Goal: Task Accomplishment & Management: Use online tool/utility

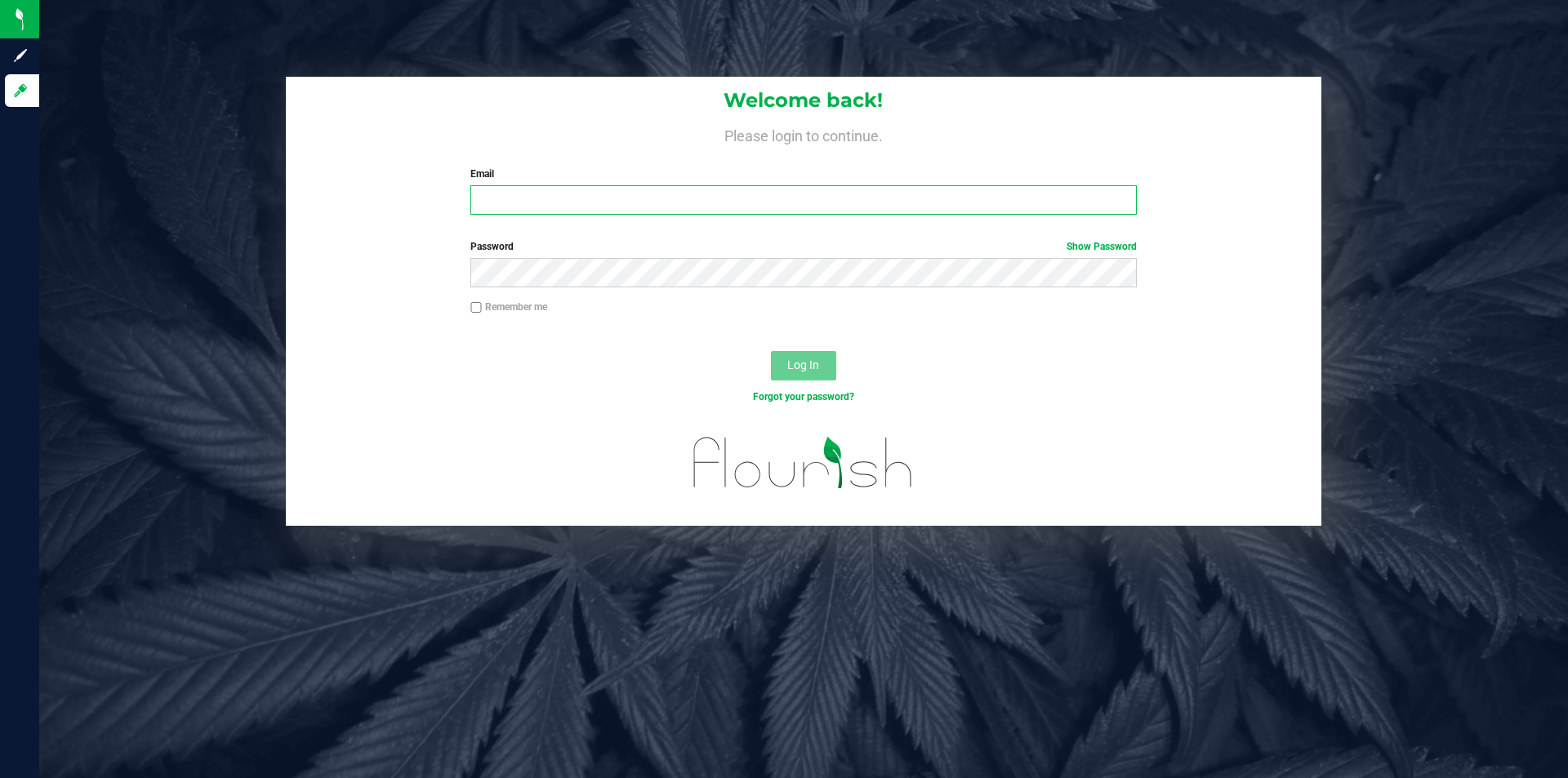
click at [567, 196] on input "Email" at bounding box center [803, 200] width 666 height 30
type input "[EMAIL_ADDRESS][DOMAIN_NAME]"
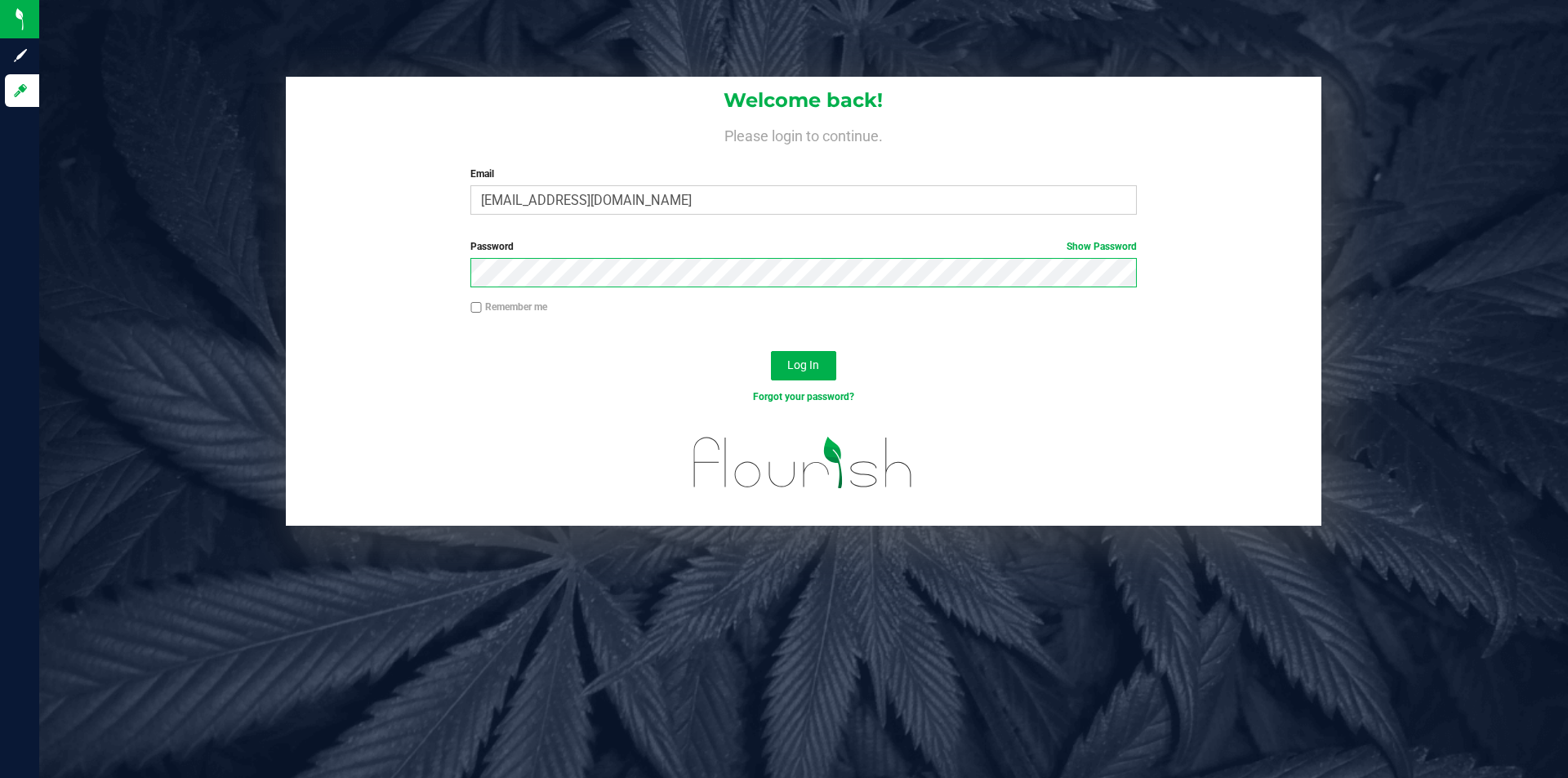
click at [771, 351] on button "Log In" at bounding box center [804, 366] width 66 height 30
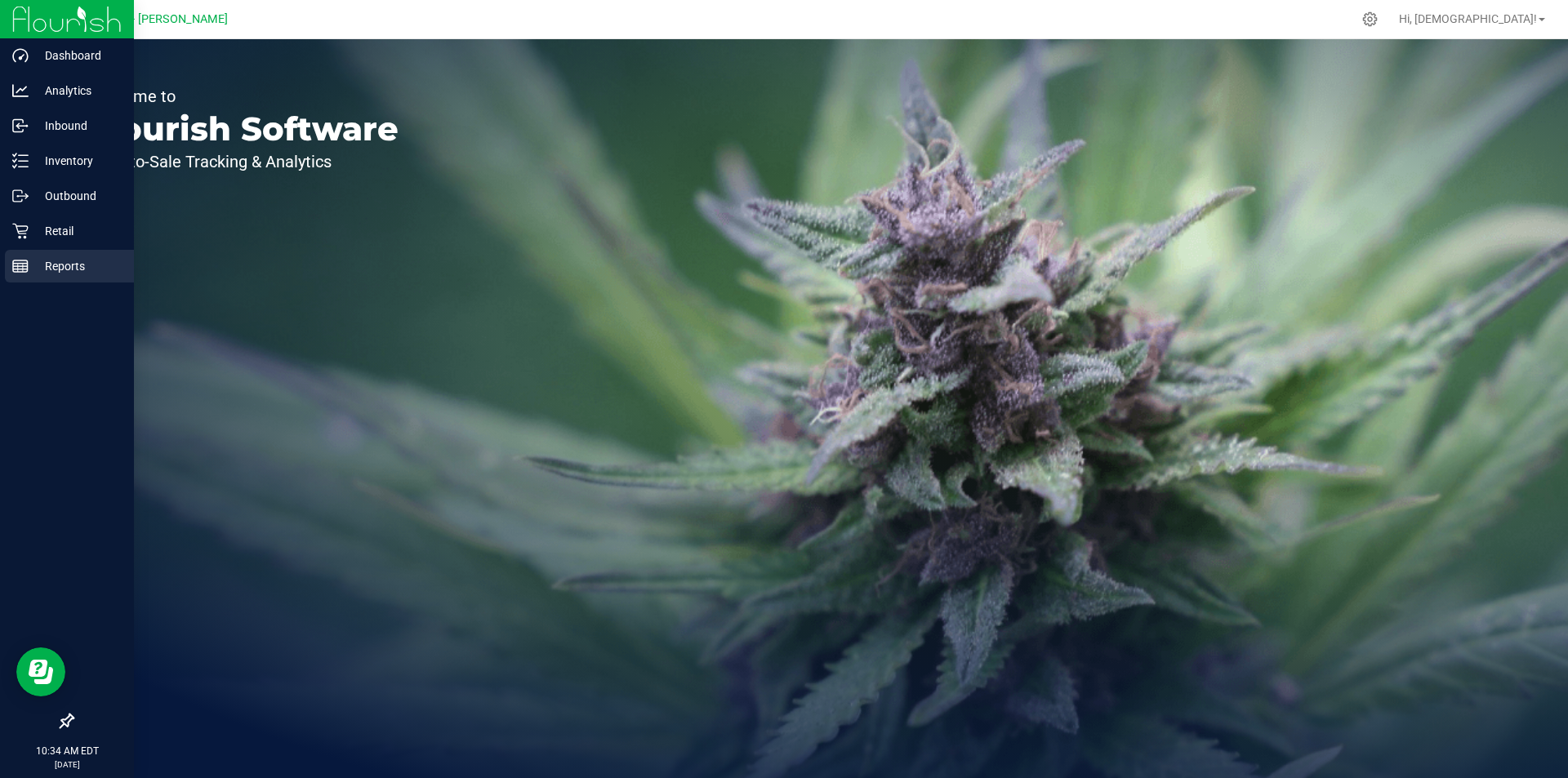
click at [52, 266] on p "Reports" at bounding box center [78, 266] width 98 height 19
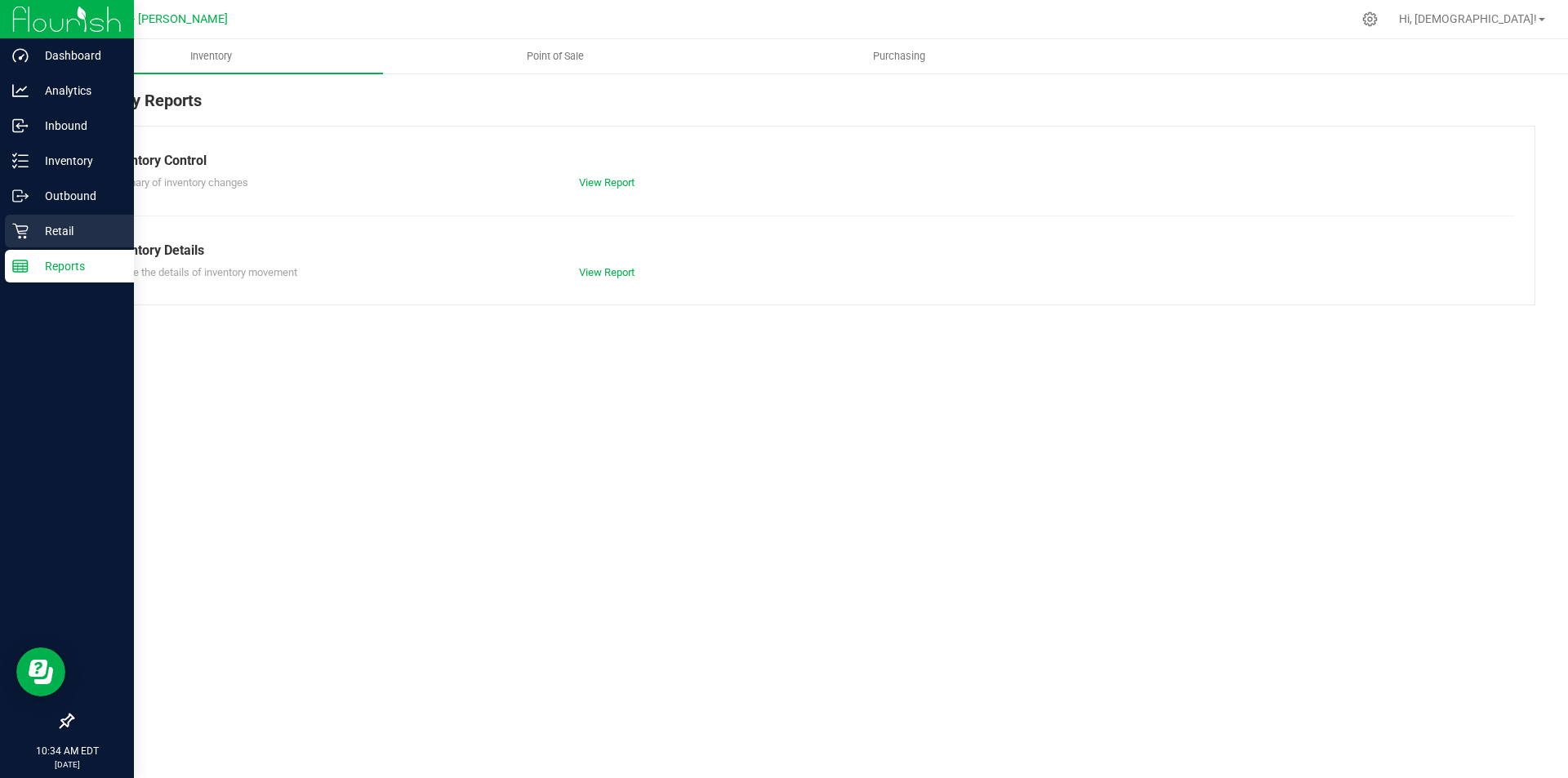
click at [66, 235] on p "Retail" at bounding box center [78, 231] width 98 height 19
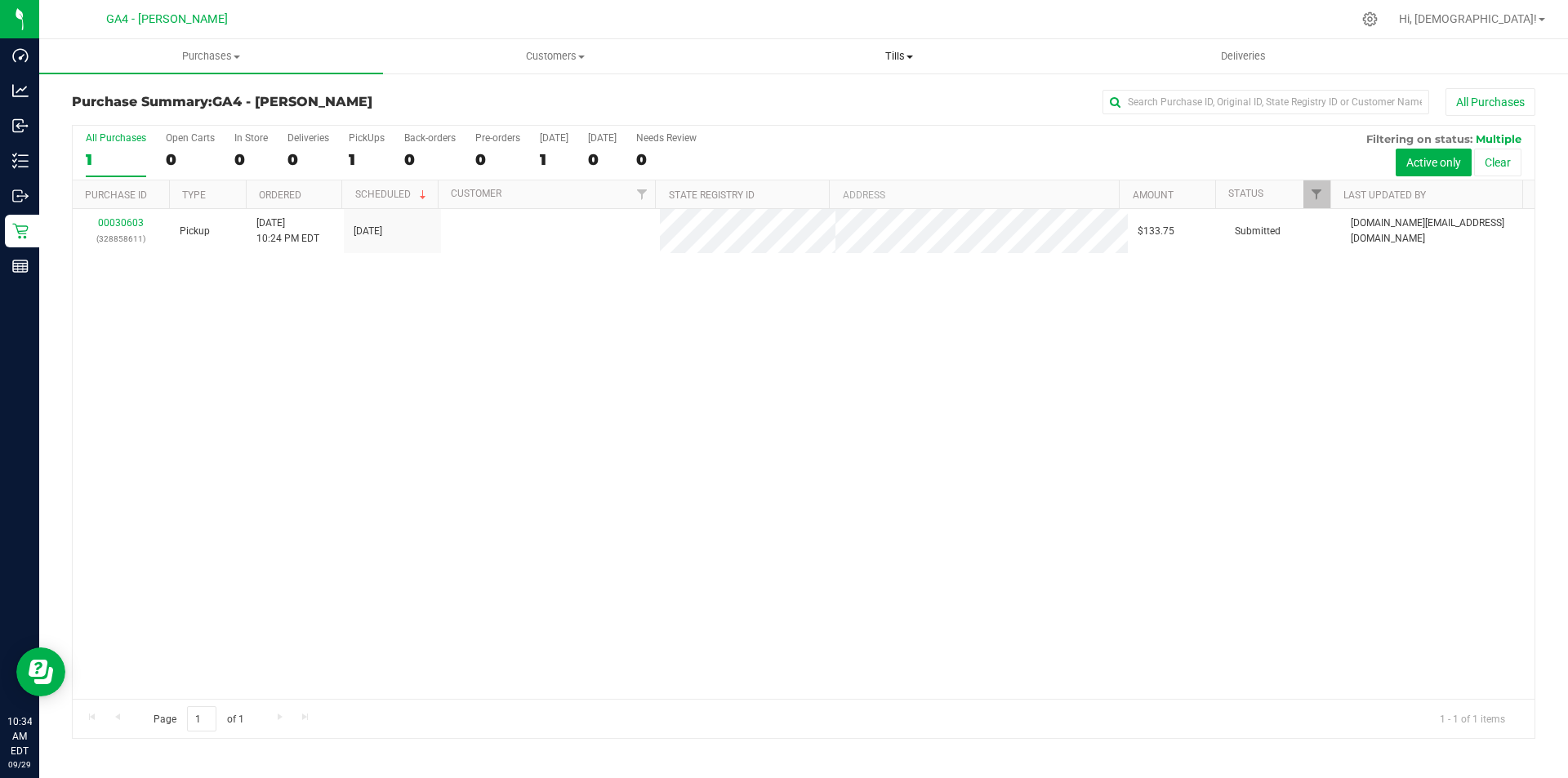
click at [907, 56] on span at bounding box center [910, 57] width 7 height 3
click at [814, 97] on span "Manage tills" at bounding box center [781, 99] width 110 height 13
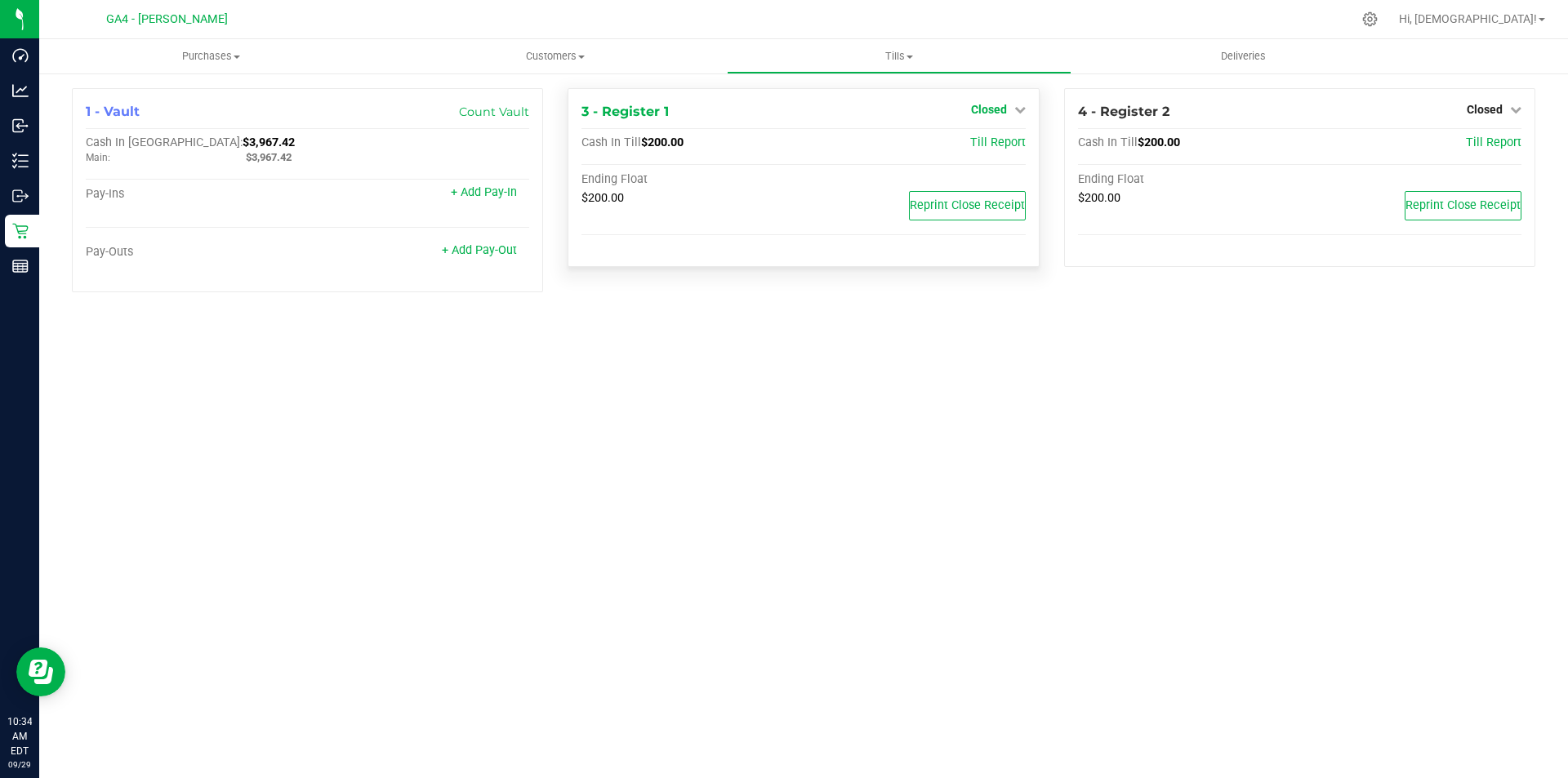
click at [994, 104] on span "Closed" at bounding box center [989, 110] width 36 height 13
click at [986, 138] on link "Open Till" at bounding box center [988, 144] width 43 height 13
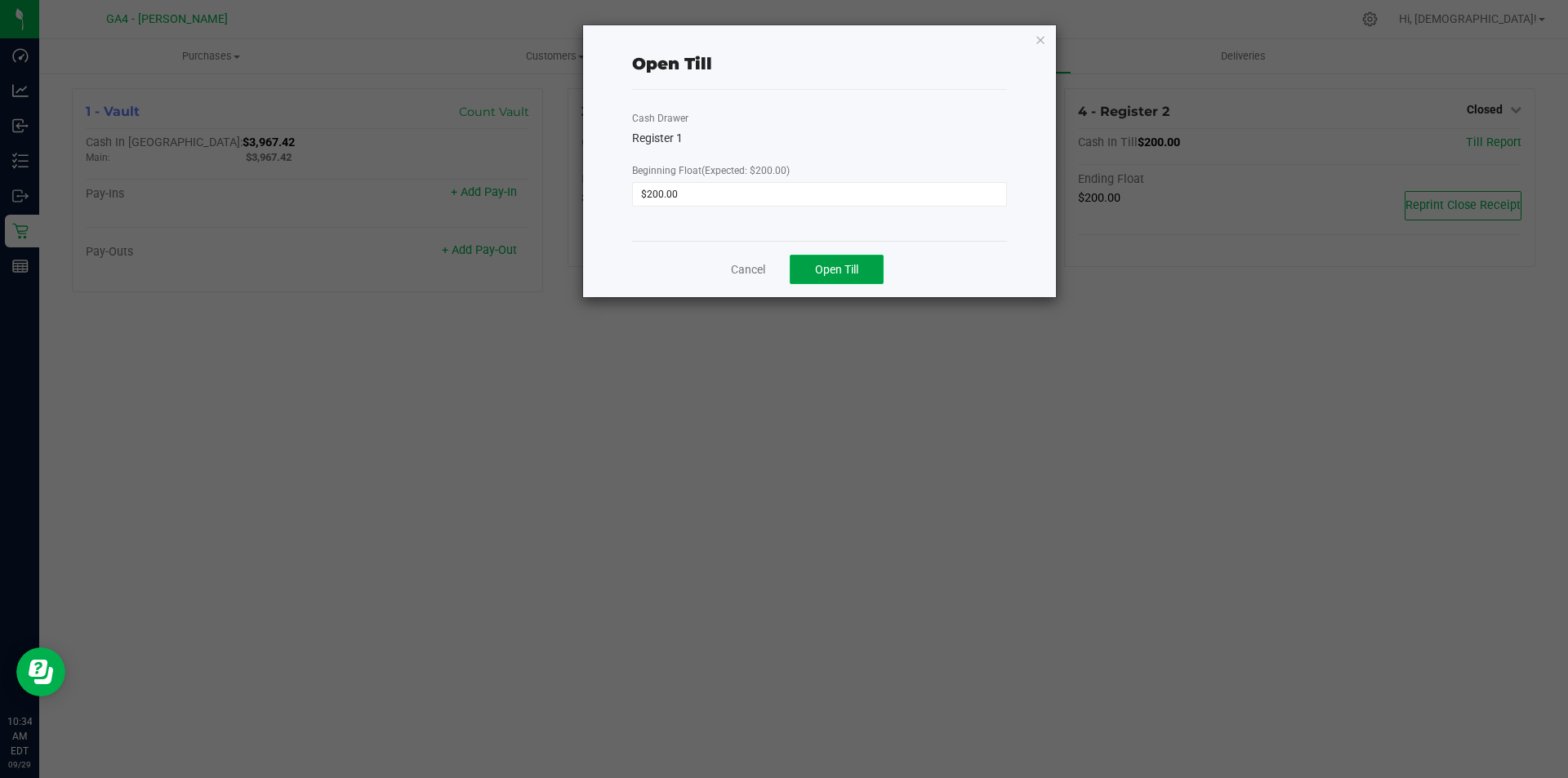
click at [851, 266] on span "Open Till" at bounding box center [836, 270] width 43 height 13
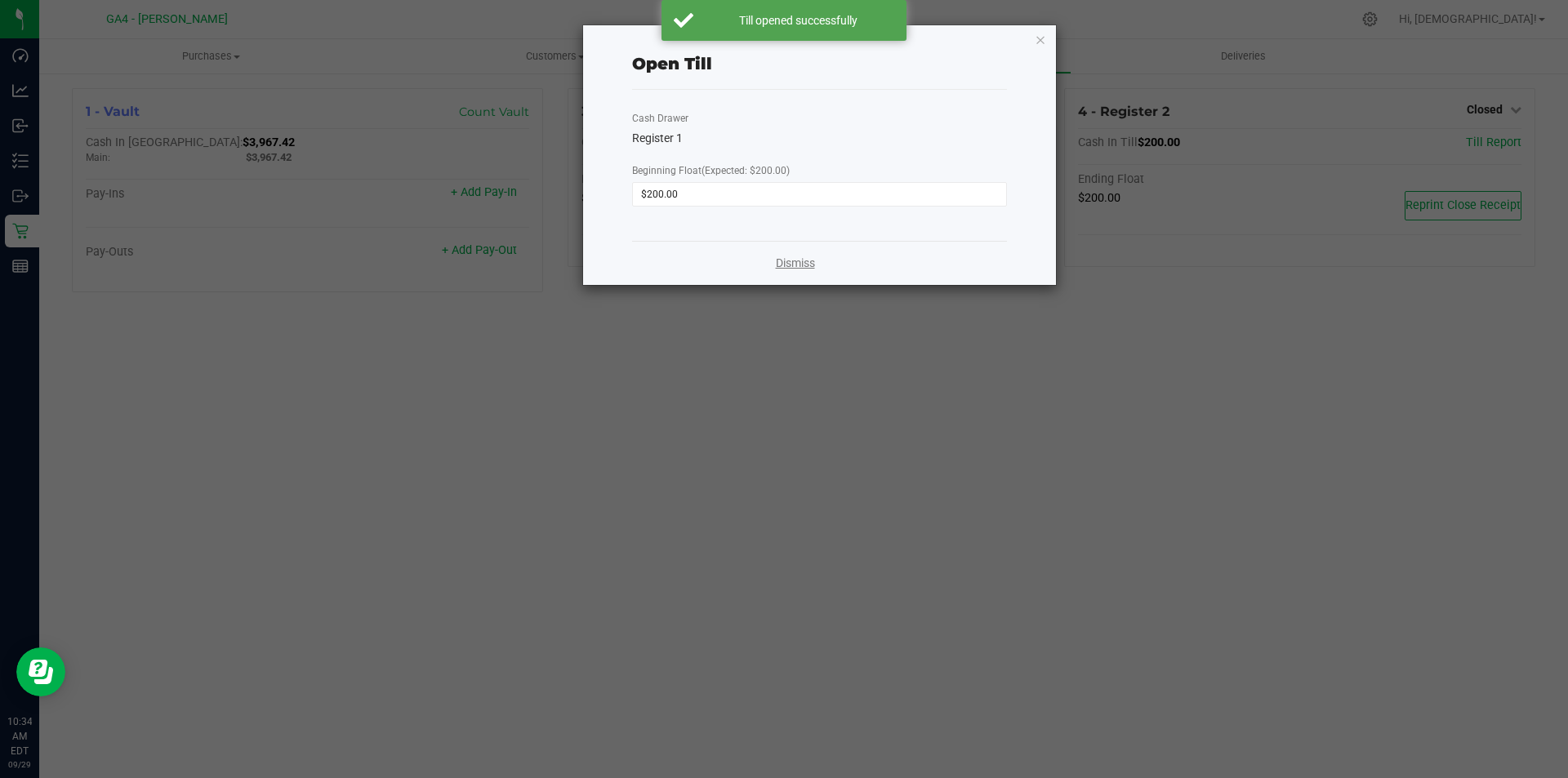
drag, startPoint x: 819, startPoint y: 271, endPoint x: 804, endPoint y: 266, distance: 15.8
click at [811, 269] on div "Dismiss" at bounding box center [819, 263] width 375 height 44
click at [804, 266] on link "Dismiss" at bounding box center [795, 263] width 40 height 17
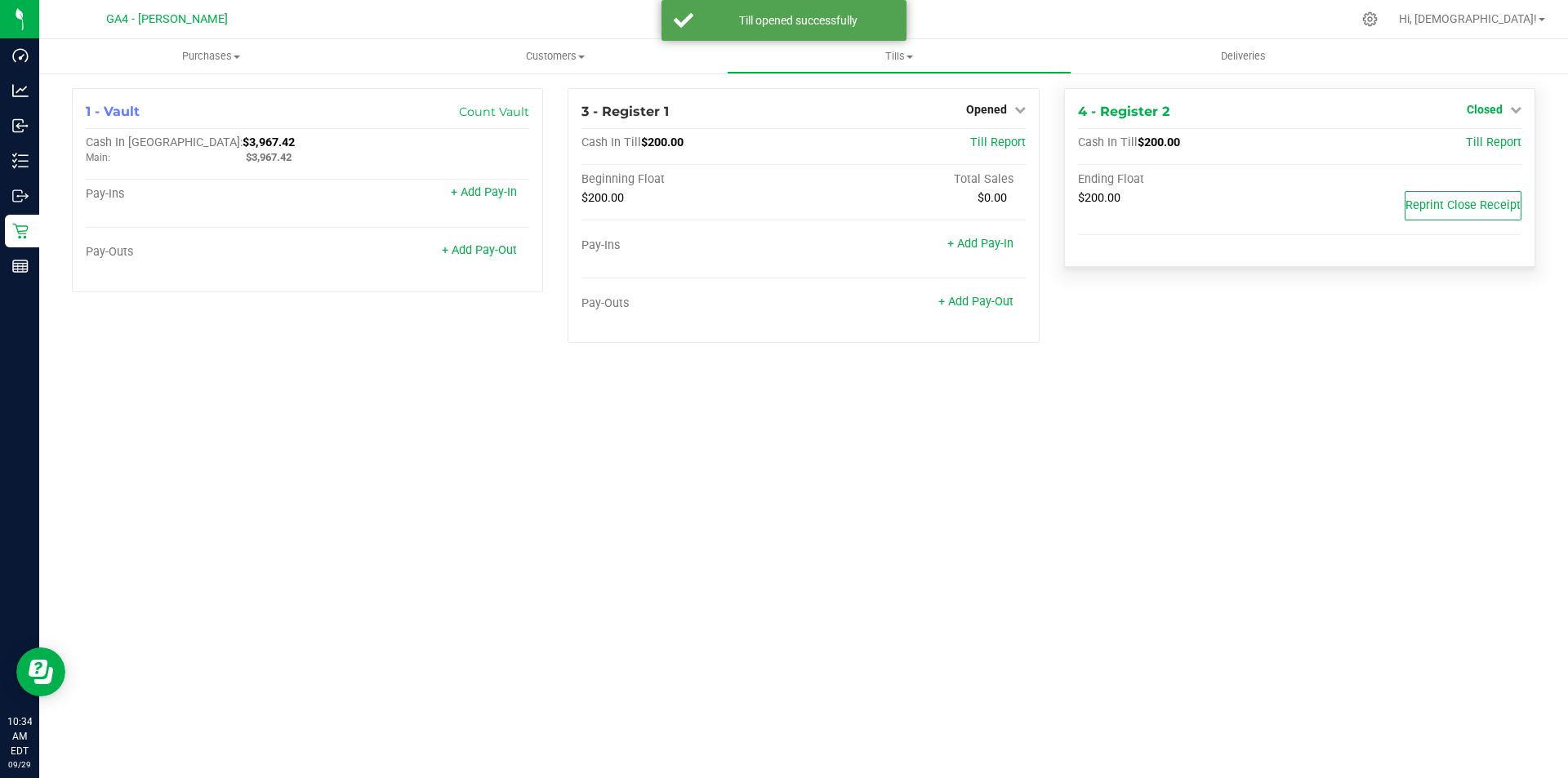
click at [1479, 109] on span "Closed" at bounding box center [1485, 110] width 36 height 13
click at [1479, 142] on link "Open Till" at bounding box center [1484, 144] width 43 height 13
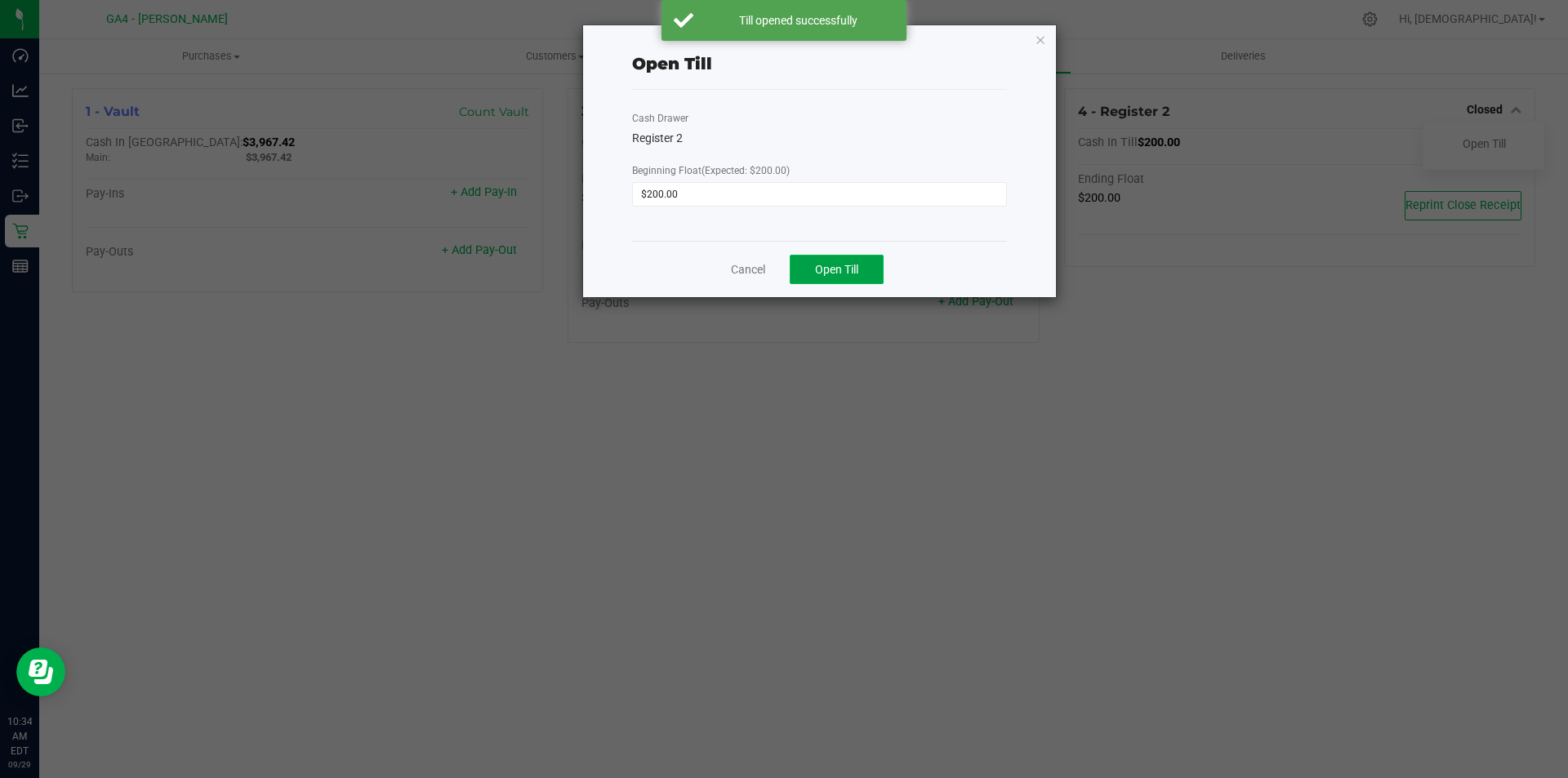
click at [850, 276] on span "Open Till" at bounding box center [836, 270] width 43 height 13
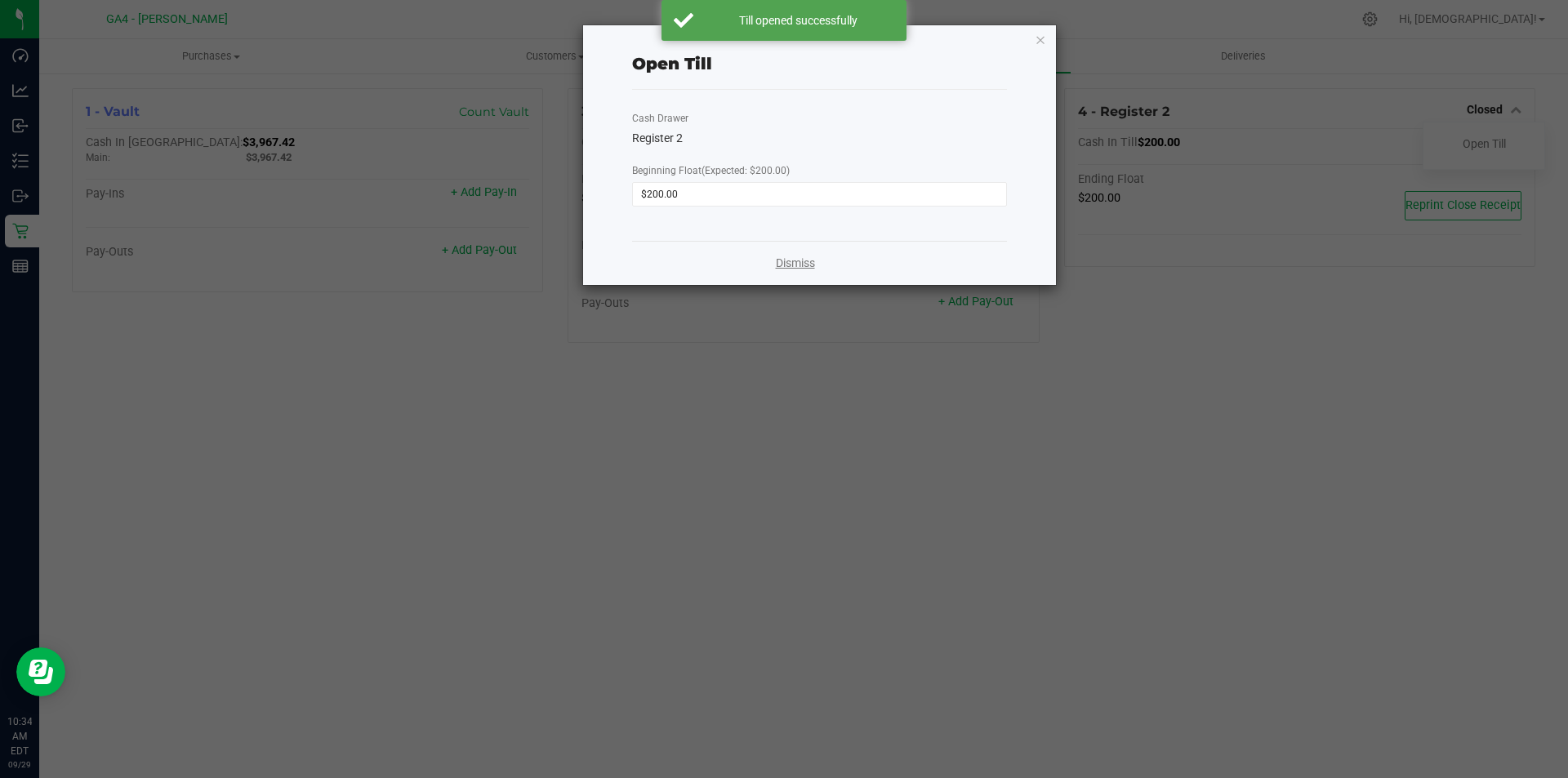
click at [790, 261] on link "Dismiss" at bounding box center [795, 263] width 40 height 17
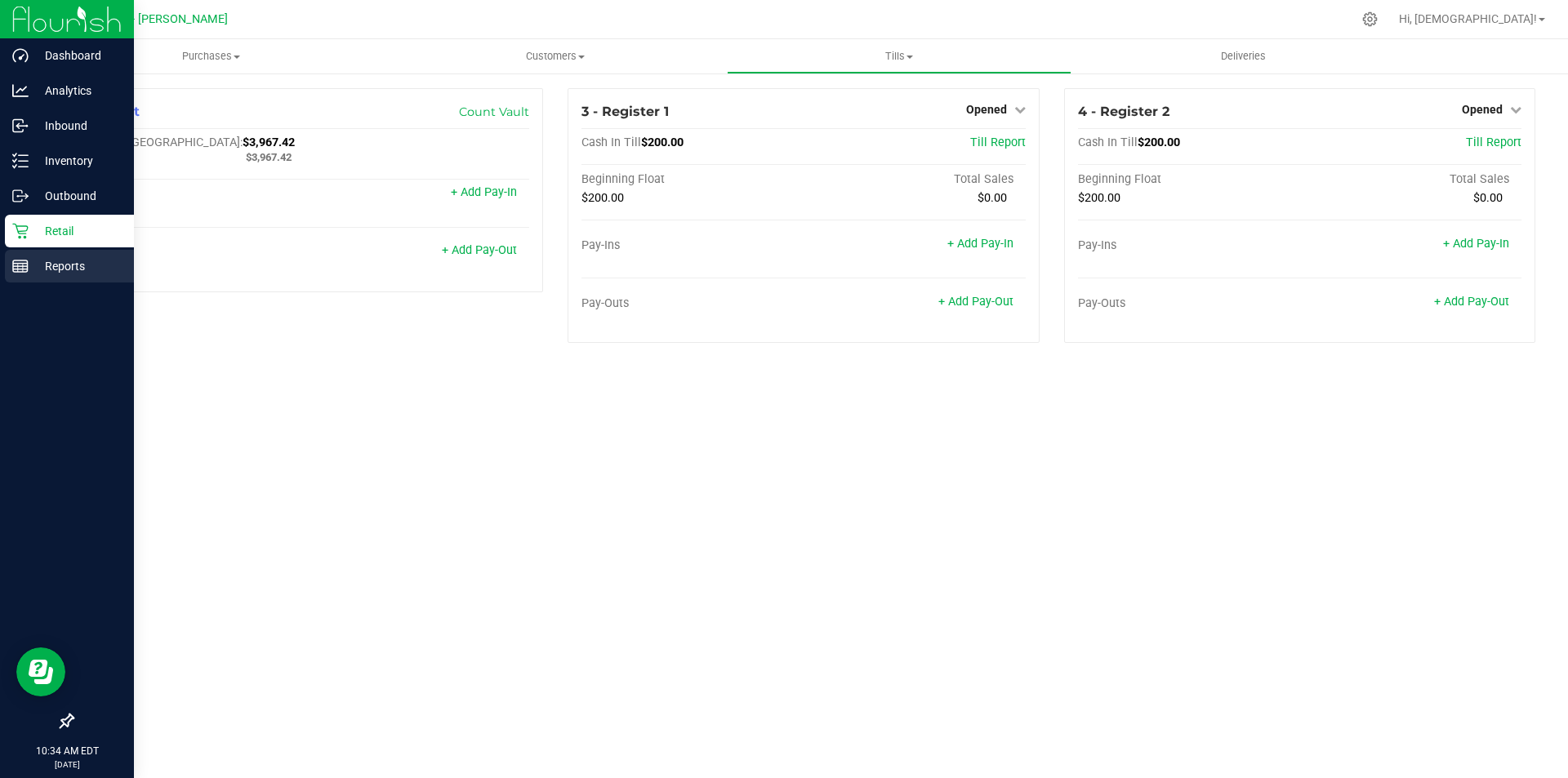
click at [62, 271] on p "Reports" at bounding box center [78, 266] width 98 height 19
